Goal: Find specific page/section

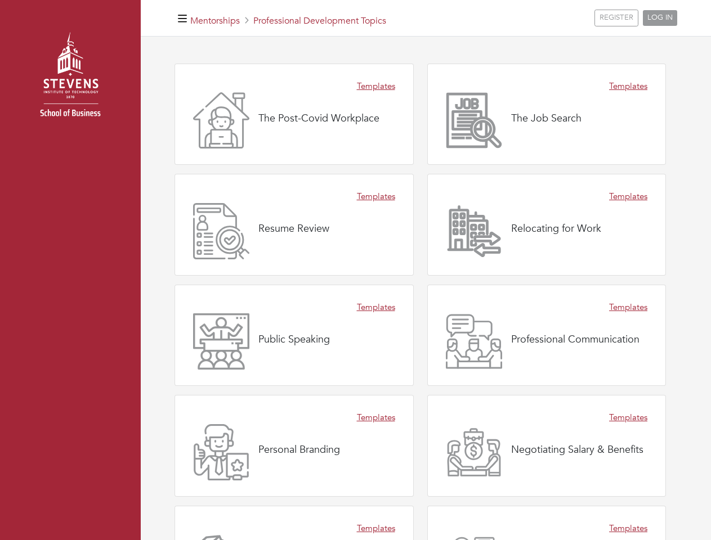
click at [355, 270] on div "Templates Resume Review" at bounding box center [293, 225] width 239 height 102
click at [182, 18] on icon "button" at bounding box center [182, 19] width 9 height 11
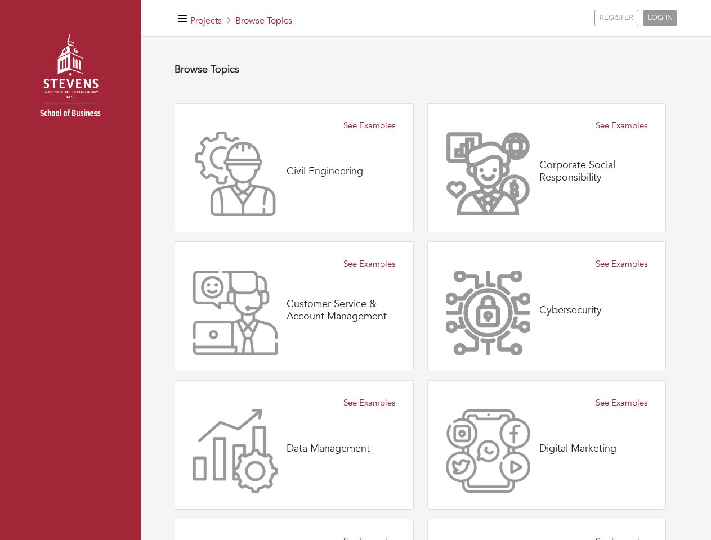
click at [355, 271] on div "Customer Service & Account Management" at bounding box center [294, 313] width 202 height 84
click at [182, 18] on icon "button" at bounding box center [182, 19] width 9 height 11
